Goal: Entertainment & Leisure: Consume media (video, audio)

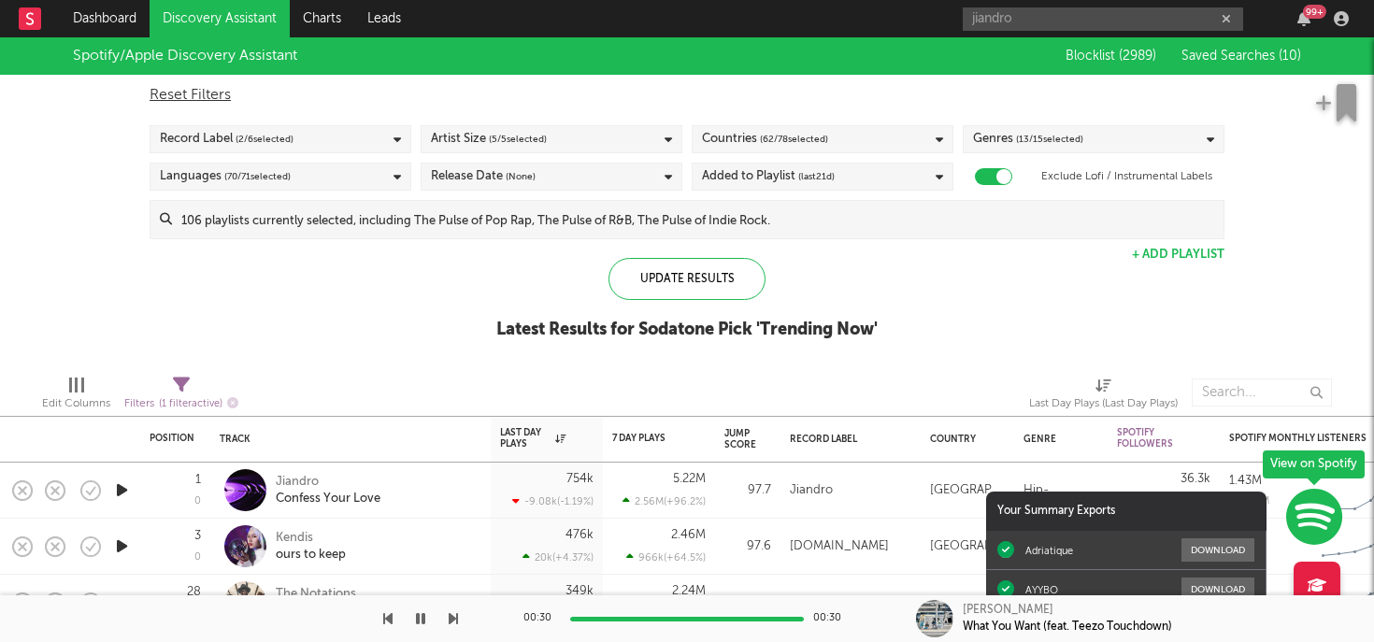
click at [338, 128] on div "Record Label ( 2 / 6 selected)" at bounding box center [281, 139] width 262 height 28
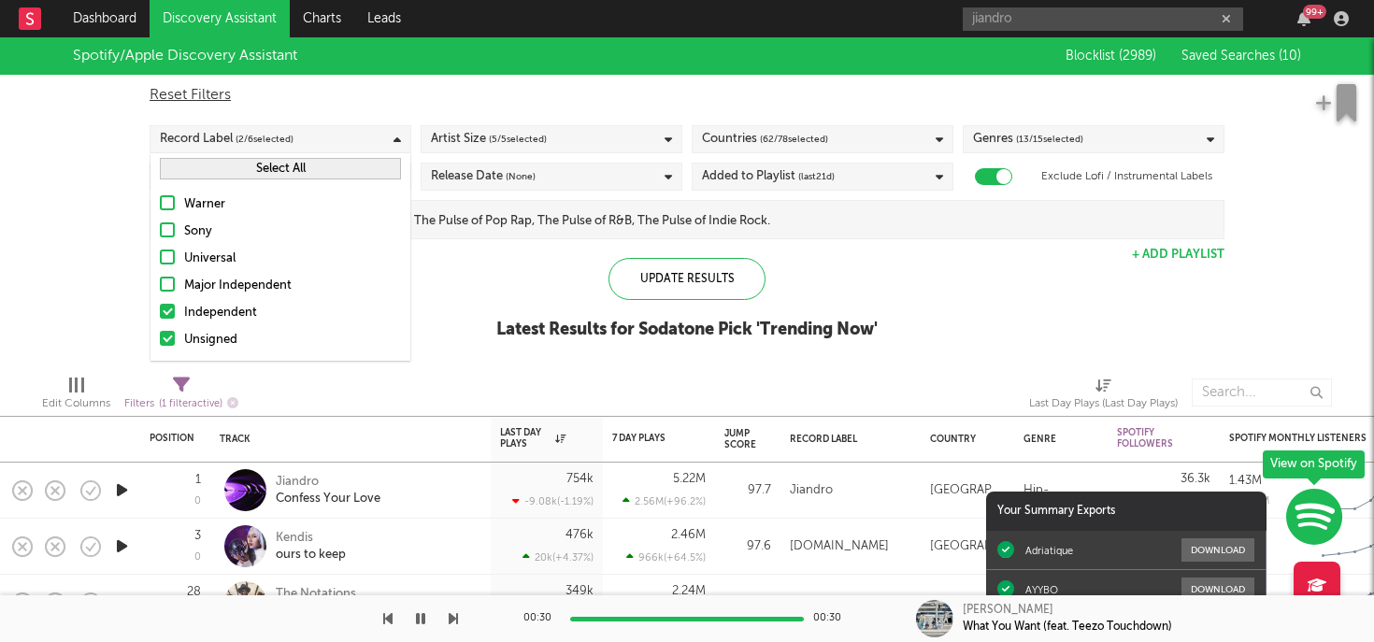
click at [367, 89] on div "Reset Filters" at bounding box center [687, 95] width 1075 height 22
checkbox input "false"
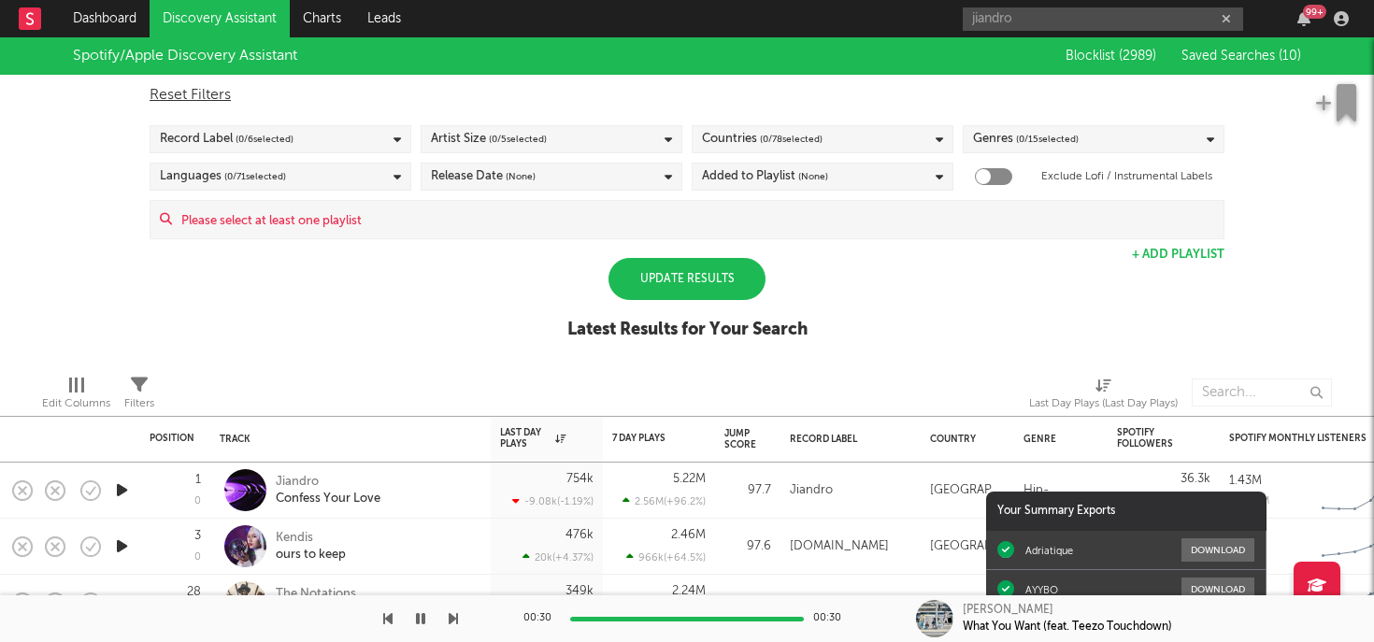
click at [360, 134] on div "Record Label ( 0 / 6 selected)" at bounding box center [281, 139] width 262 height 28
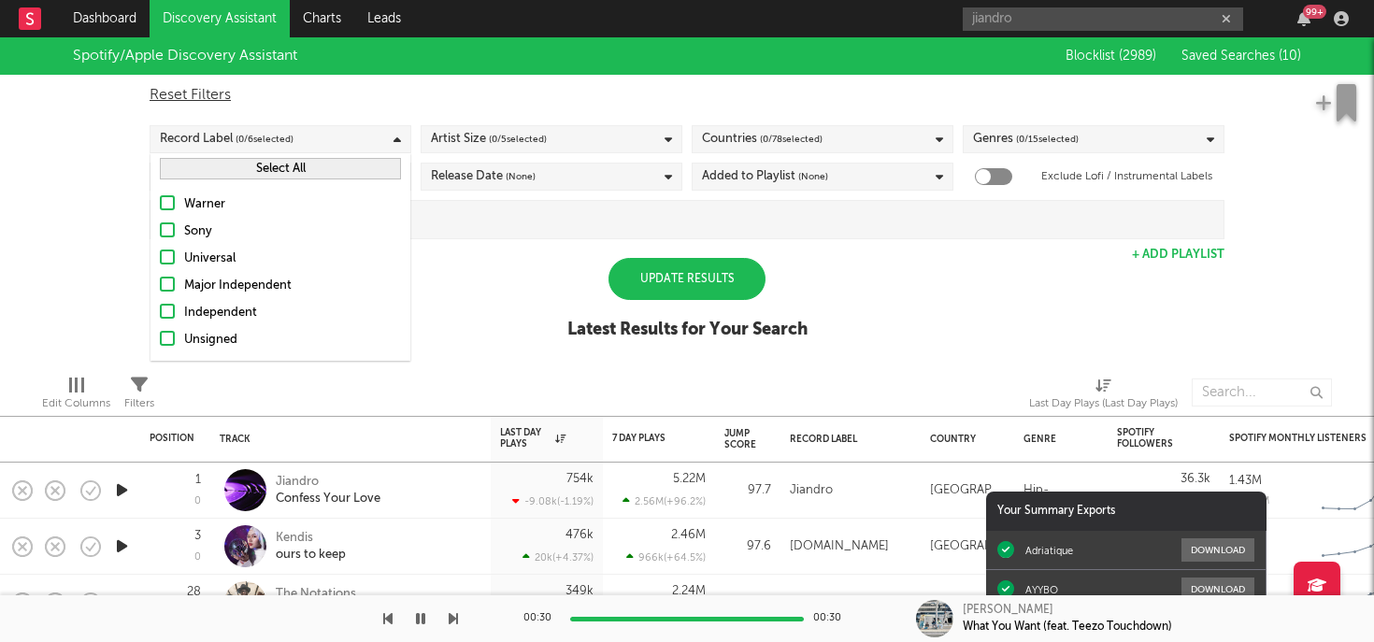
click at [265, 311] on div "Independent" at bounding box center [292, 313] width 217 height 22
click at [160, 311] on input "Independent" at bounding box center [160, 313] width 0 height 22
click at [257, 330] on div "Warner Sony Universal Major Independent Independent Unsigned" at bounding box center [281, 272] width 260 height 177
click at [167, 332] on div at bounding box center [167, 338] width 15 height 15
click at [160, 332] on input "Unsigned" at bounding box center [160, 340] width 0 height 22
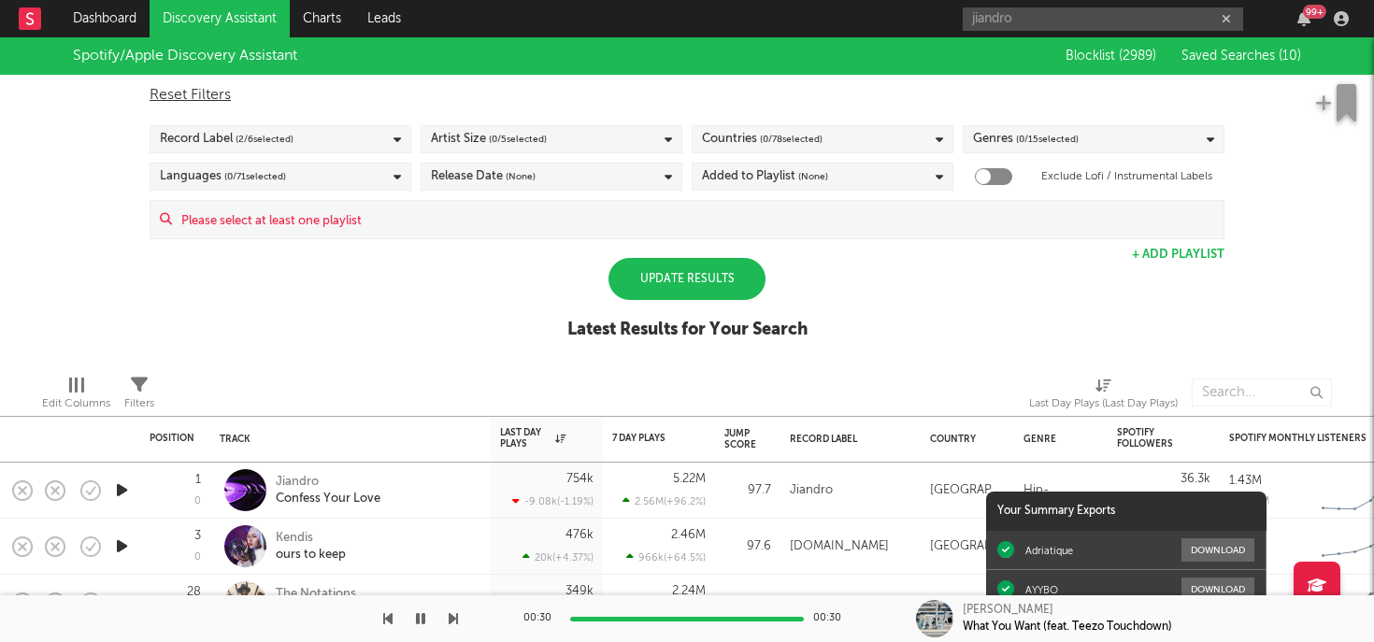
click at [93, 322] on div "Spotify/Apple Discovery Assistant Blocklist ( 2989 ) Saved Searches ( 10 ) Rese…" at bounding box center [687, 198] width 1374 height 323
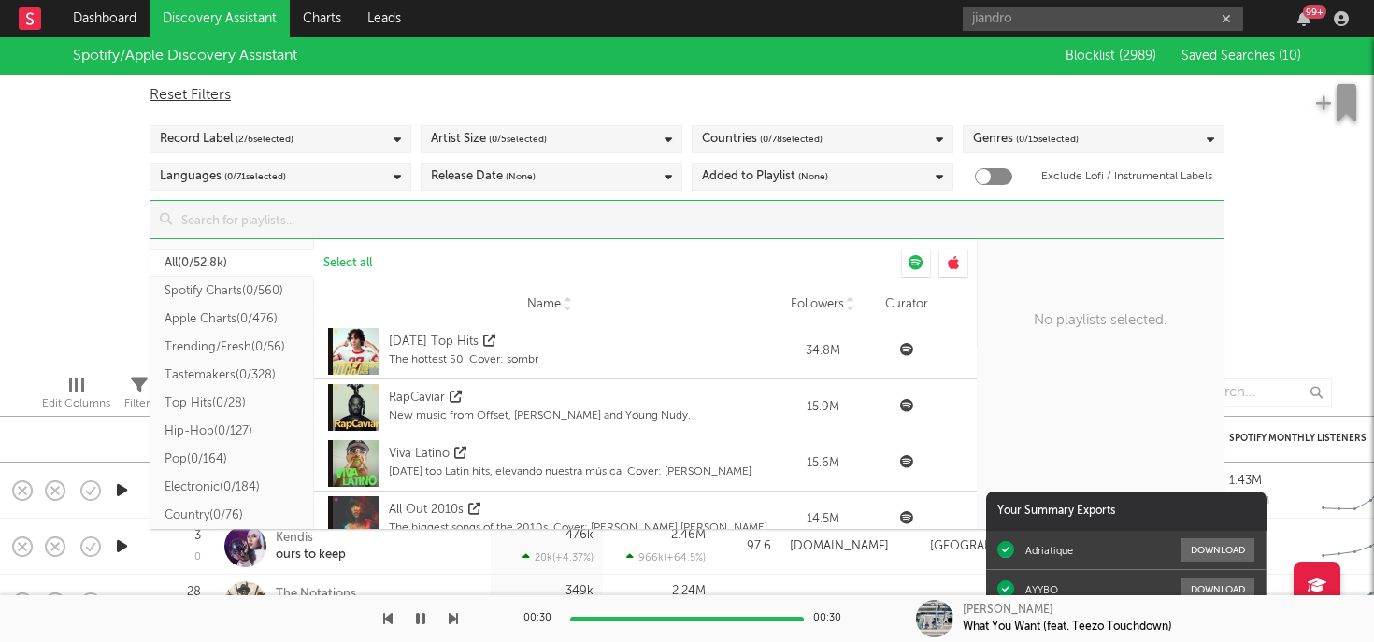
click at [780, 233] on input at bounding box center [698, 219] width 1052 height 37
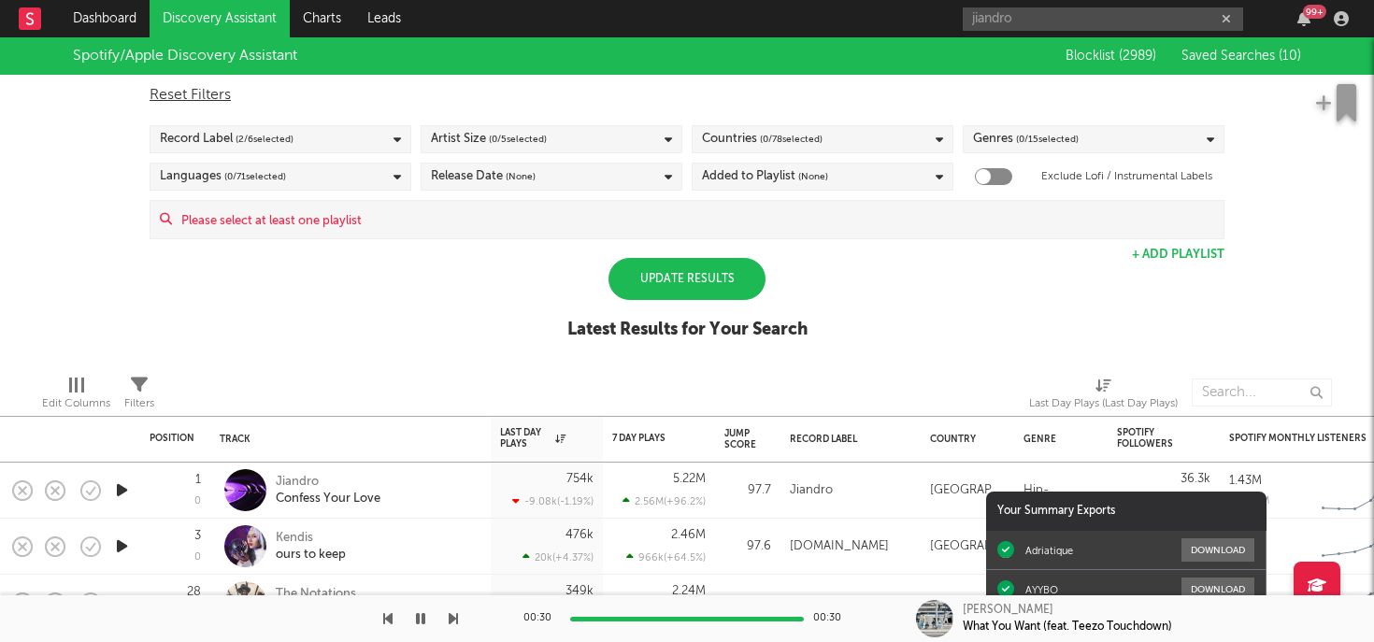
click at [1272, 274] on div "Spotify/Apple Discovery Assistant Blocklist ( 2989 ) Saved Searches ( 10 ) Rese…" at bounding box center [687, 198] width 1374 height 323
click at [122, 491] on icon "button" at bounding box center [122, 490] width 20 height 23
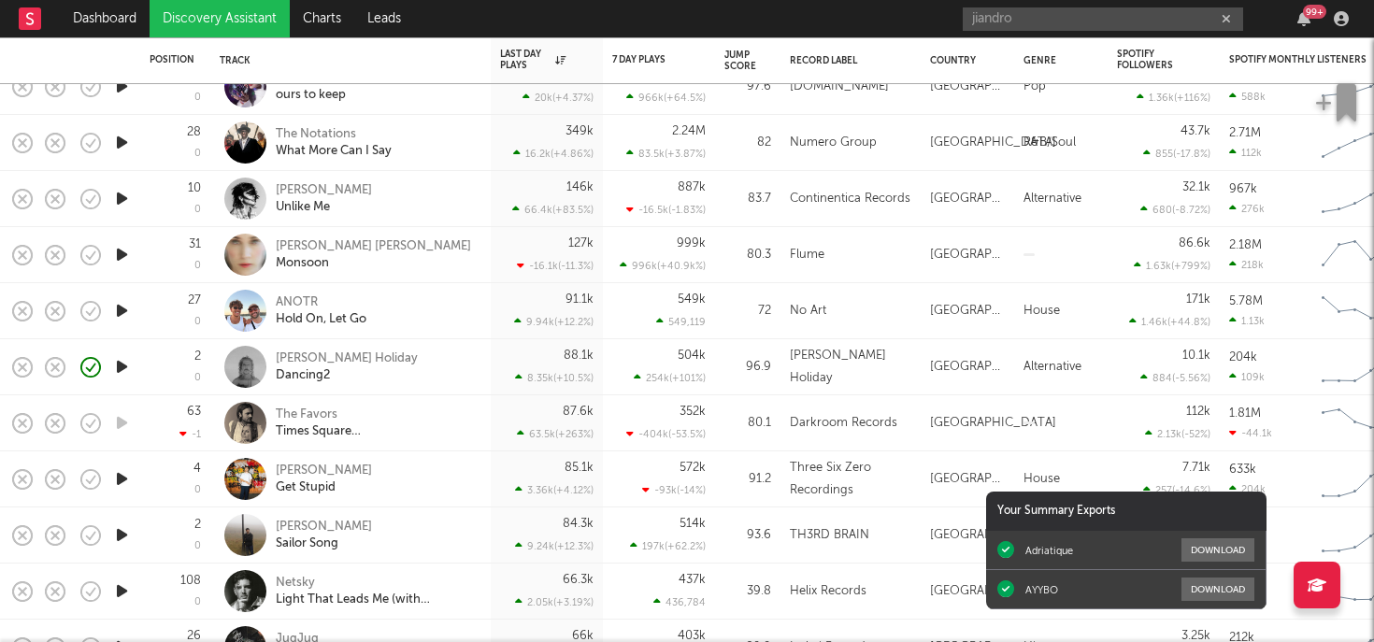
click at [128, 309] on icon "button" at bounding box center [122, 310] width 20 height 23
